Goal: Task Accomplishment & Management: Use online tool/utility

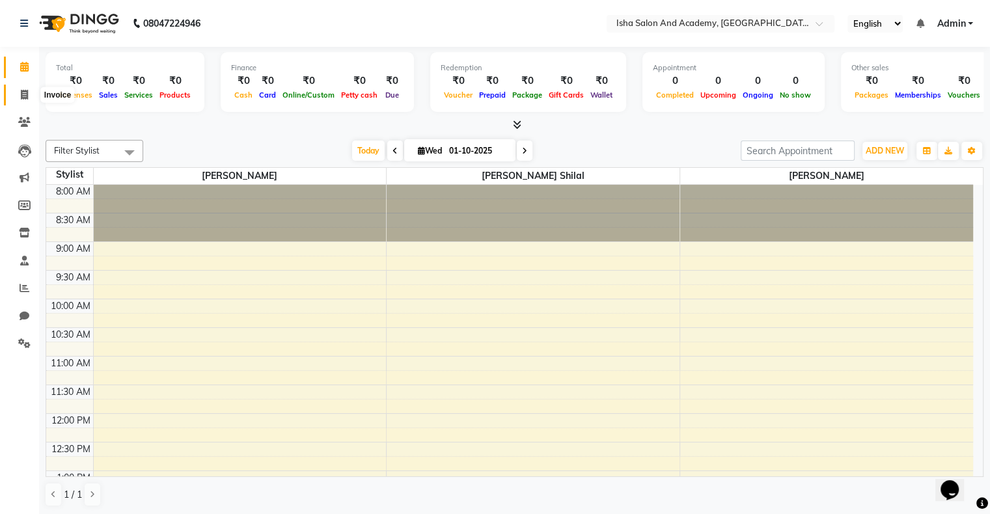
click at [21, 91] on icon at bounding box center [24, 95] width 7 height 10
select select "service"
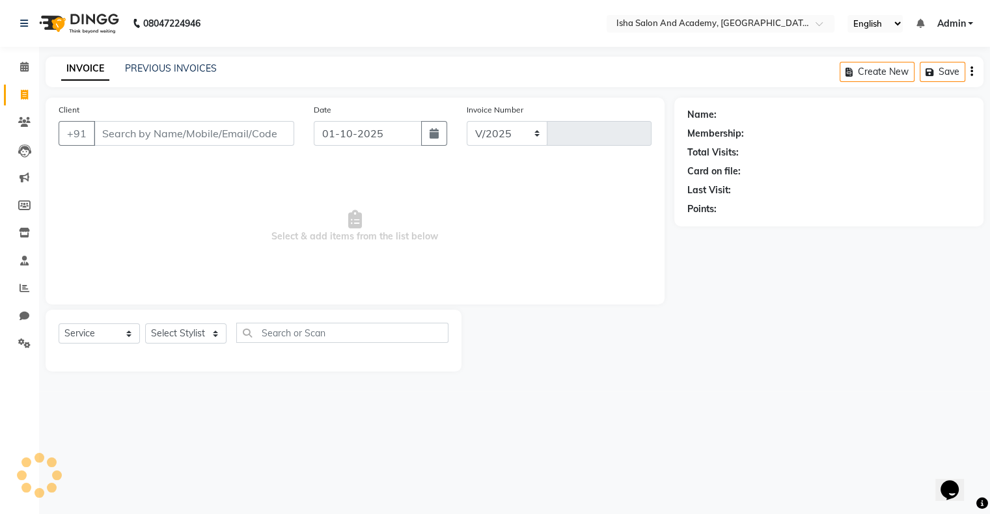
select select "8203"
type input "0540"
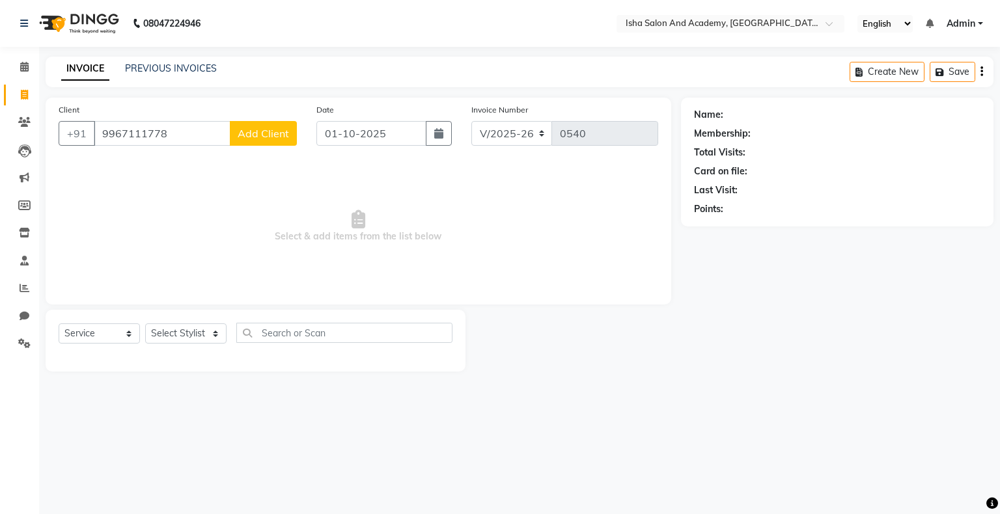
type input "9967111778"
click at [265, 130] on span "Add Client" at bounding box center [263, 133] width 51 height 13
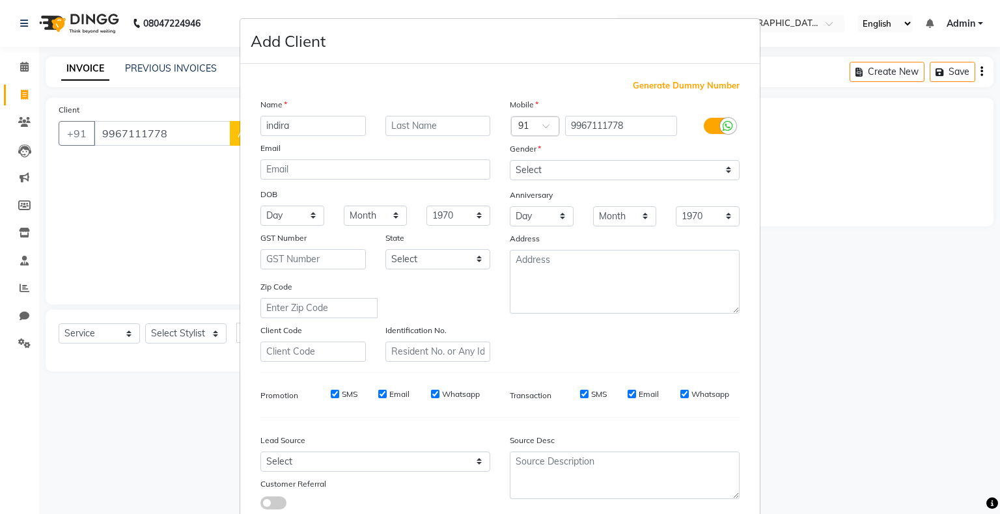
type input "indira"
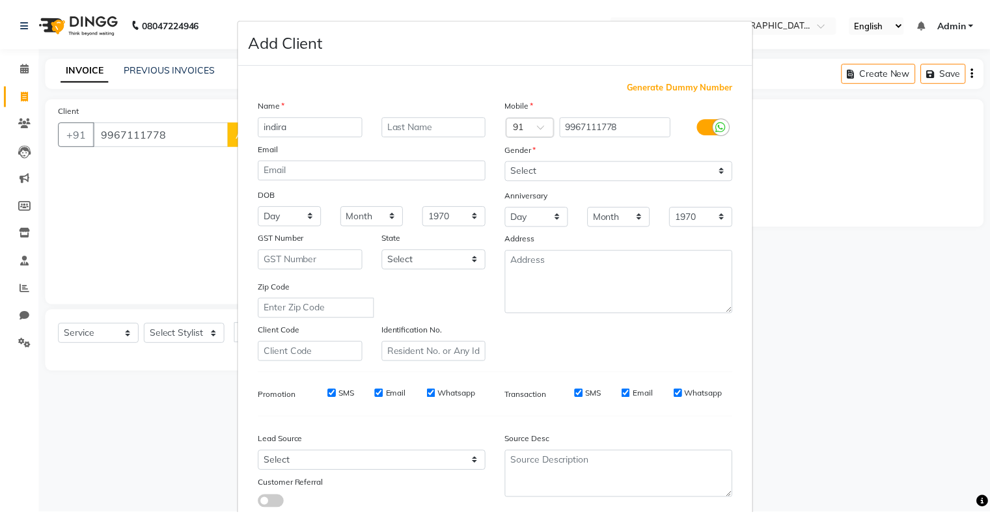
scroll to position [92, 0]
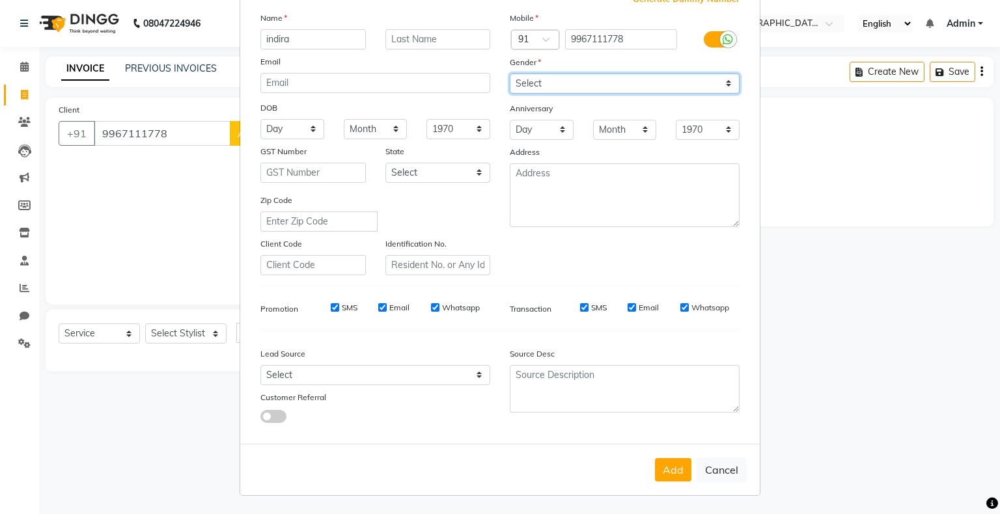
click at [582, 74] on select "Select [DEMOGRAPHIC_DATA] [DEMOGRAPHIC_DATA] Other Prefer Not To Say" at bounding box center [625, 84] width 230 height 20
select select "[DEMOGRAPHIC_DATA]"
click at [510, 74] on select "Select [DEMOGRAPHIC_DATA] [DEMOGRAPHIC_DATA] Other Prefer Not To Say" at bounding box center [625, 84] width 230 height 20
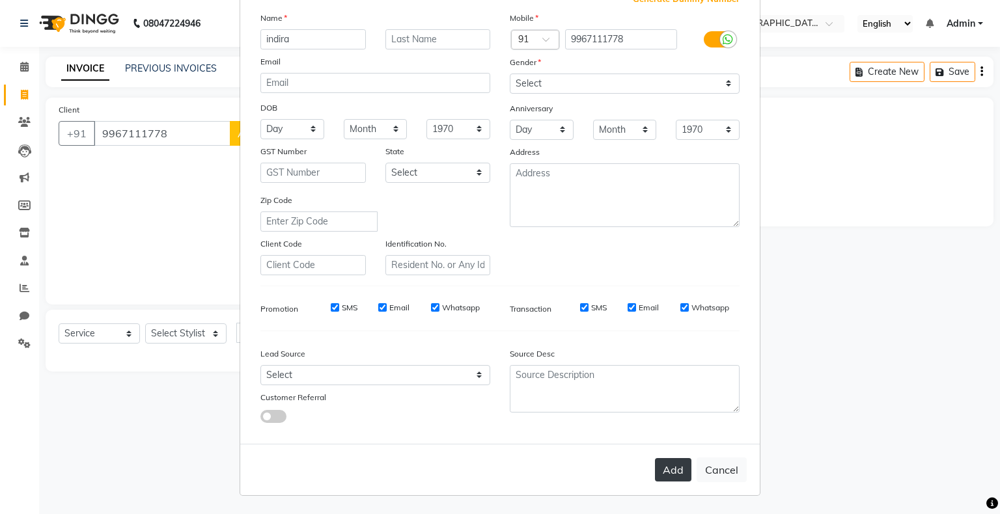
click at [668, 469] on button "Add" at bounding box center [673, 469] width 36 height 23
select select
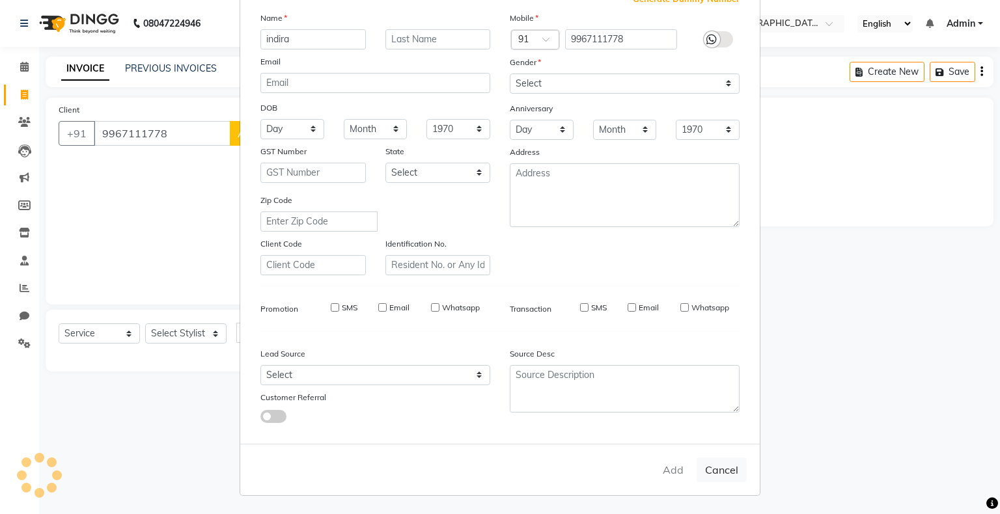
select select
checkbox input "false"
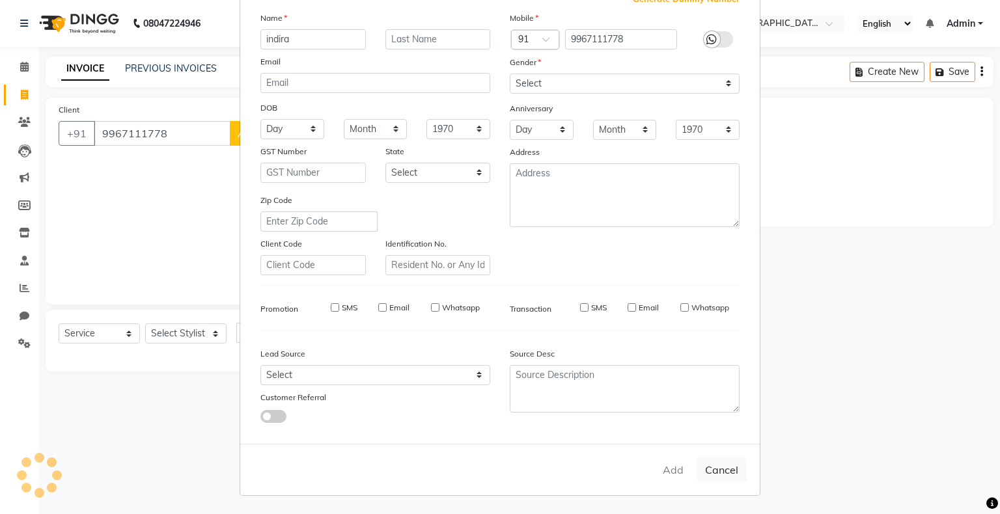
checkbox input "false"
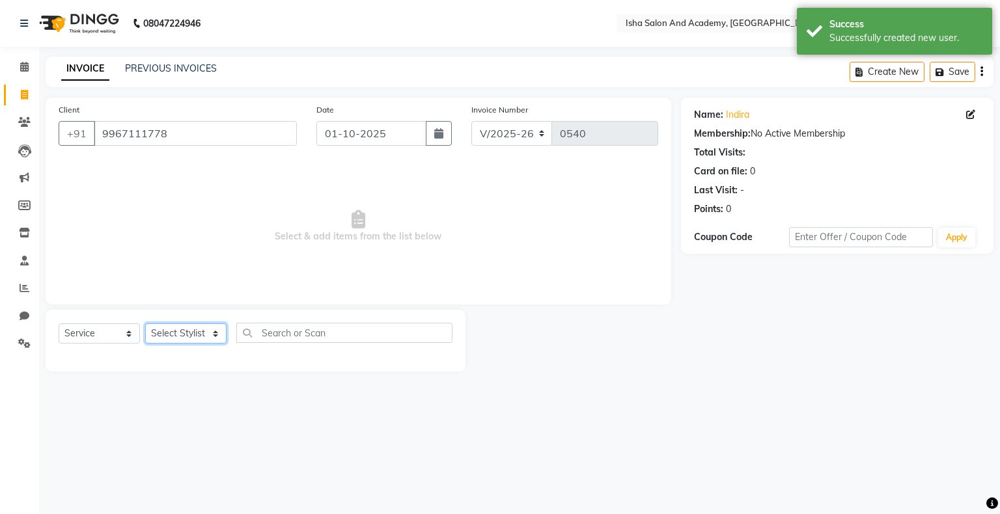
click at [171, 337] on select "Select Stylist [PERSON_NAME] [PERSON_NAME] [PERSON_NAME]" at bounding box center [185, 333] width 81 height 20
select select "77886"
click at [145, 324] on select "Select Stylist [PERSON_NAME] [PERSON_NAME] [PERSON_NAME]" at bounding box center [185, 333] width 81 height 20
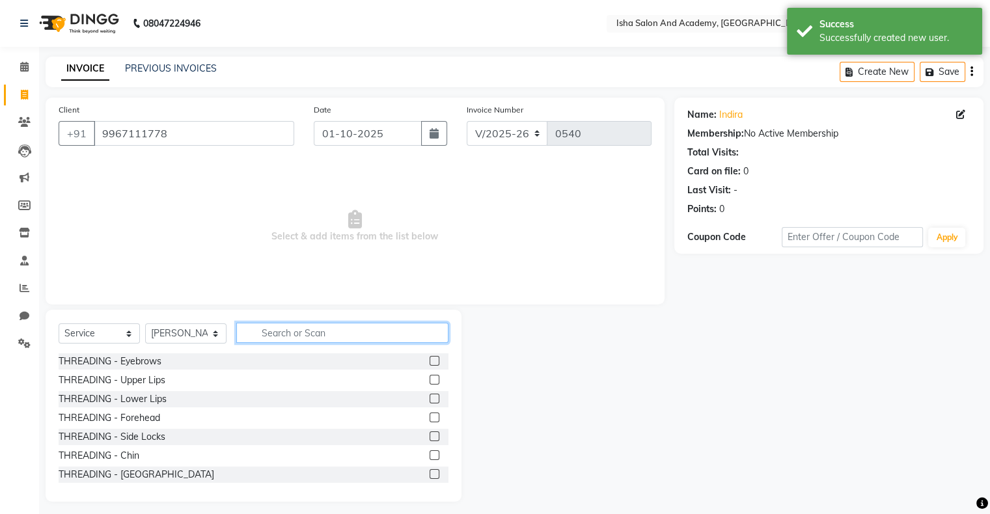
click at [401, 334] on input "text" at bounding box center [342, 333] width 212 height 20
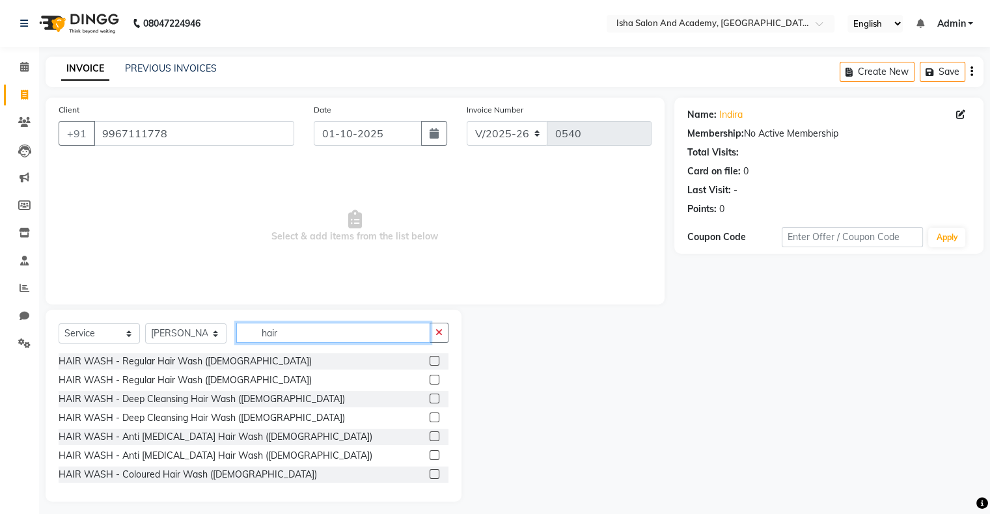
type input "hair"
click at [429, 379] on label at bounding box center [434, 380] width 10 height 10
click at [429, 379] on input "checkbox" at bounding box center [433, 380] width 8 height 8
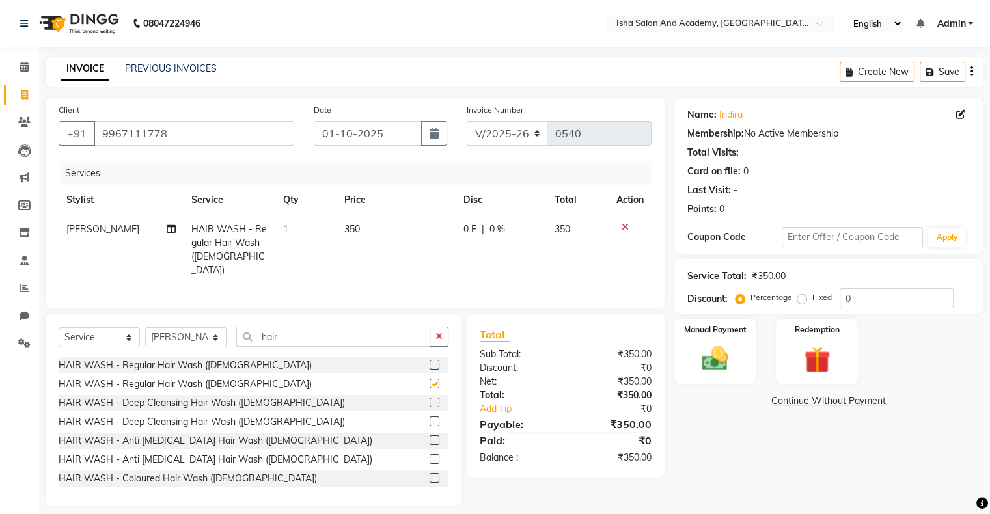
checkbox input "false"
click at [746, 341] on div "Manual Payment" at bounding box center [714, 351] width 85 height 67
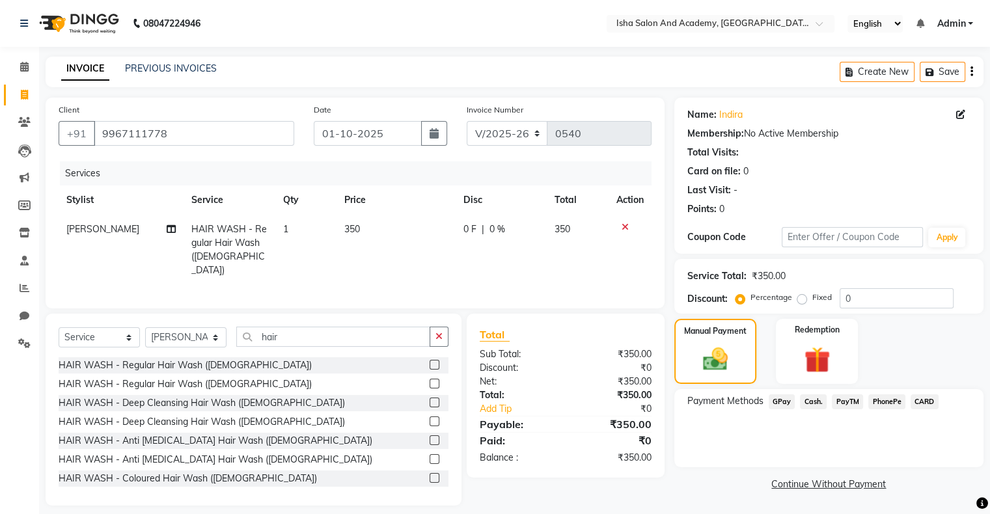
click at [848, 398] on span "PayTM" at bounding box center [847, 401] width 31 height 15
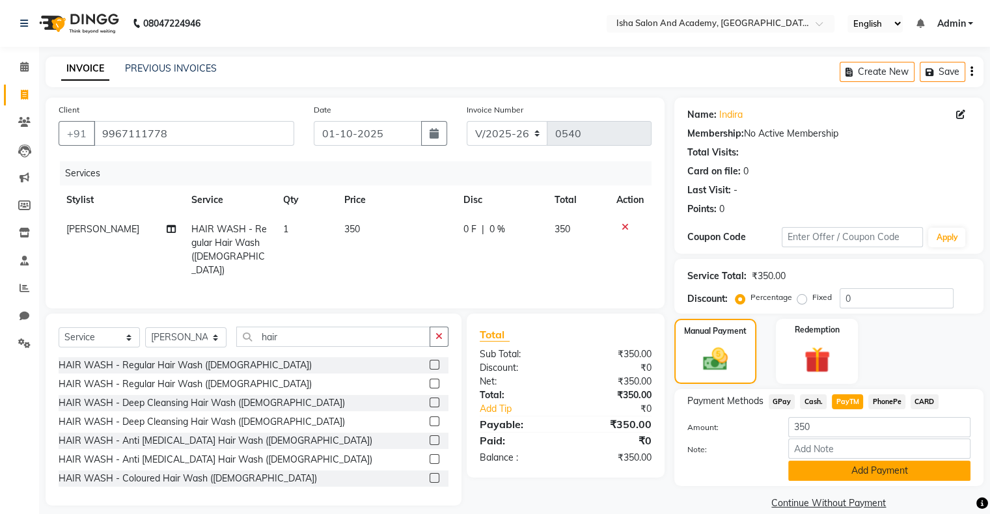
click at [867, 474] on button "Add Payment" at bounding box center [879, 471] width 182 height 20
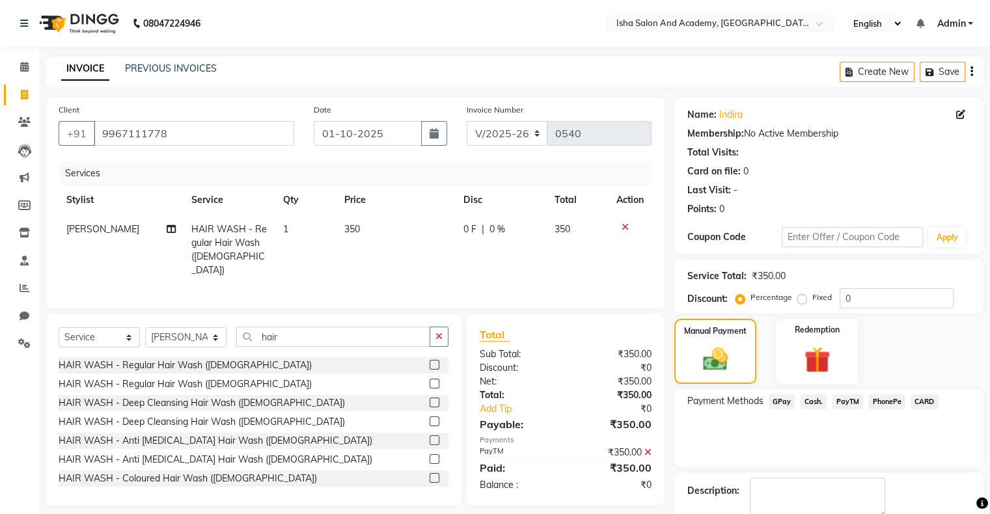
scroll to position [72, 0]
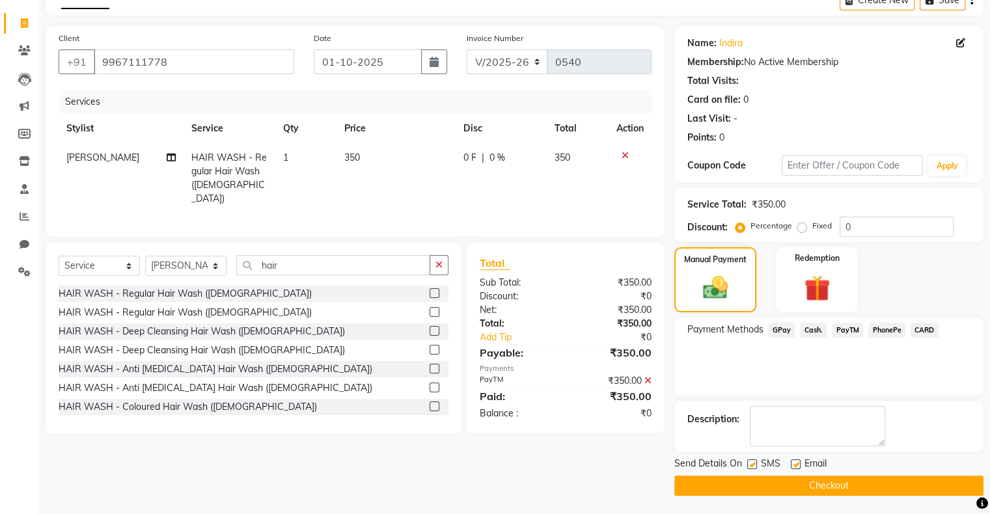
click at [847, 481] on button "Checkout" at bounding box center [828, 486] width 309 height 20
